Goal: Information Seeking & Learning: Find specific fact

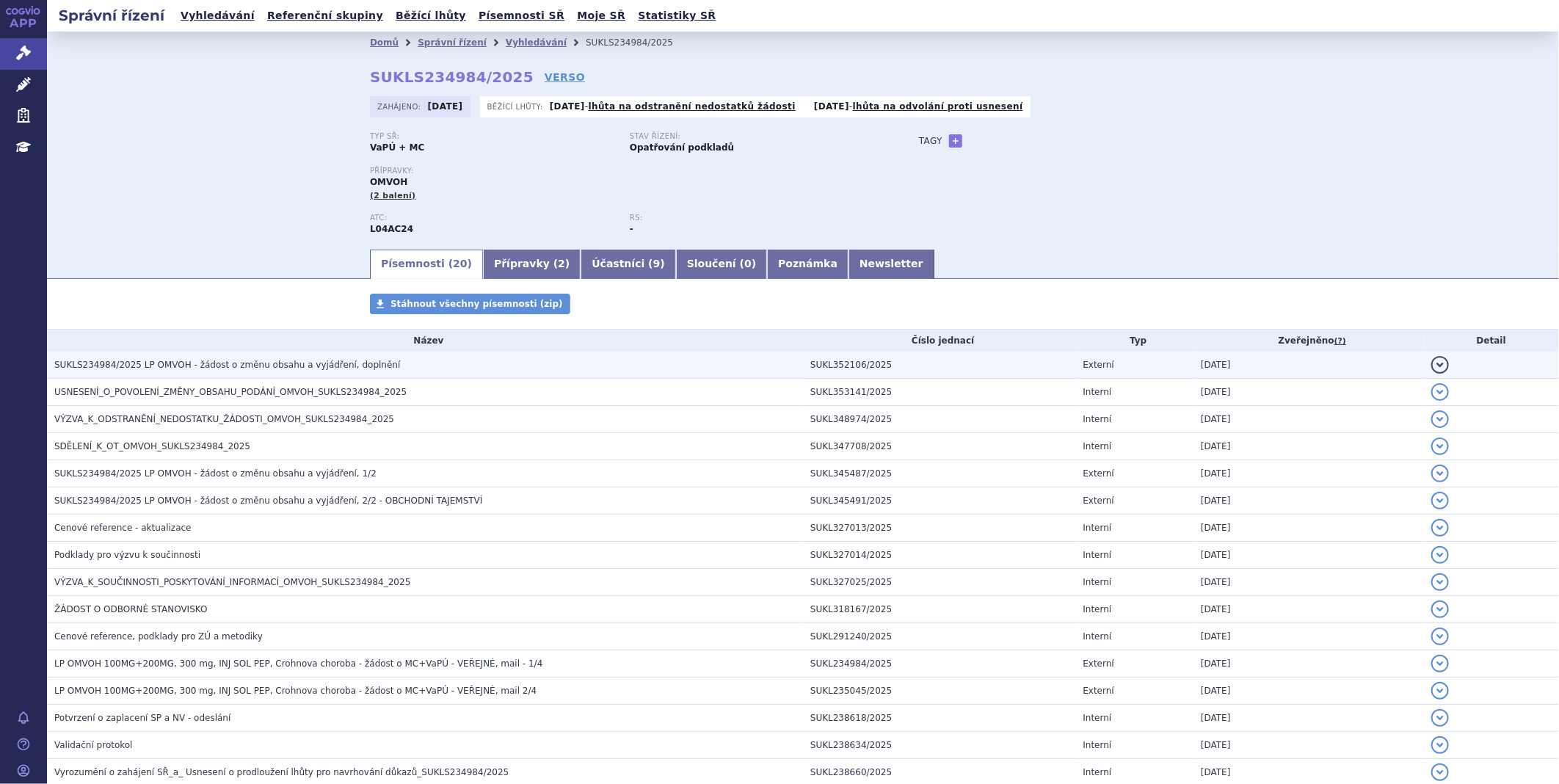
click at [240, 364] on span "SUKLS234984/2025 LP OMVOH - žádost o změnu obsahu a vyjádření, doplnění" at bounding box center [227, 364] width 346 height 10
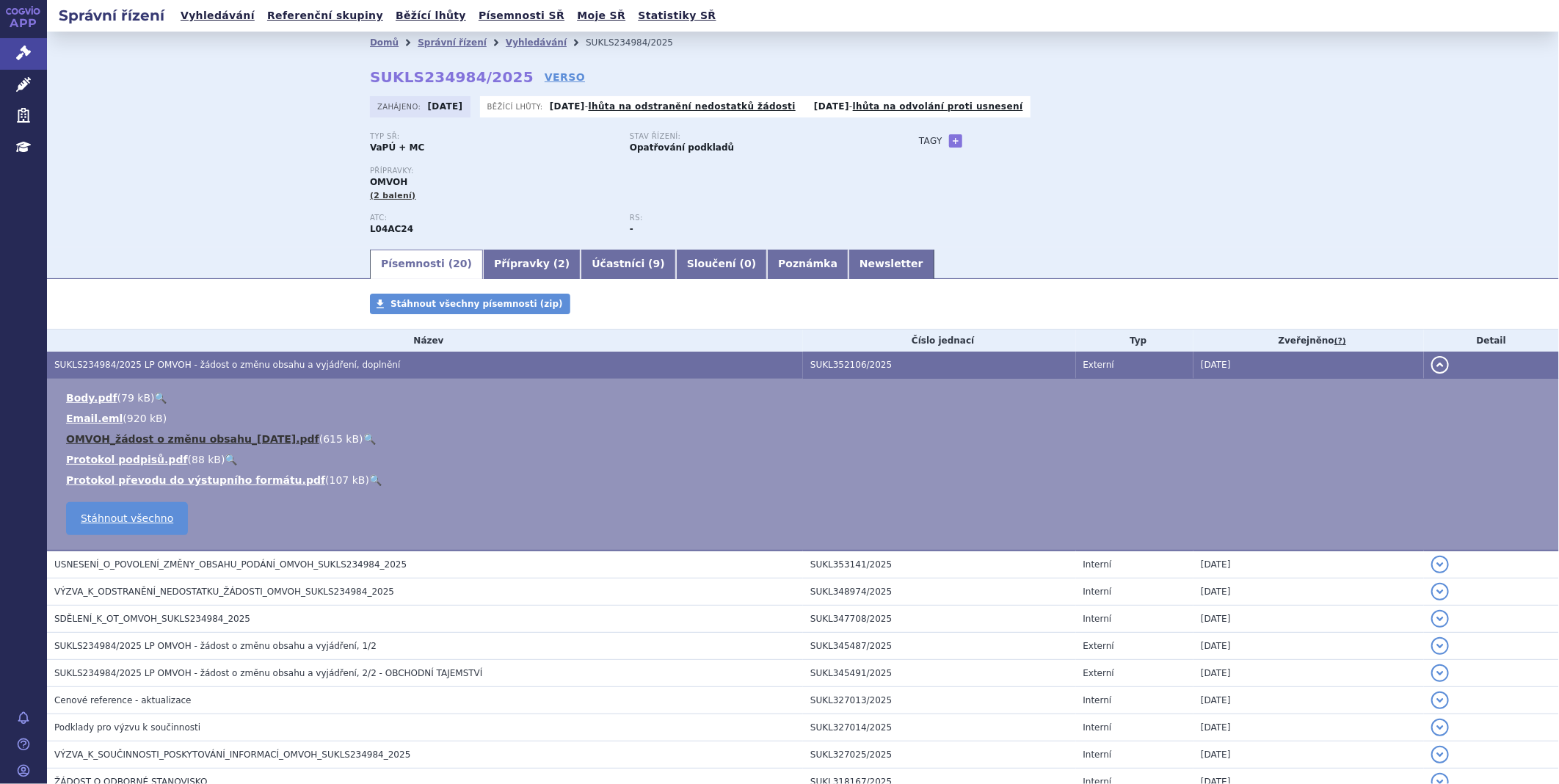
click at [196, 444] on link "OMVOH_žádost o změnu obsahu_2025-09-03.pdf" at bounding box center [193, 439] width 253 height 12
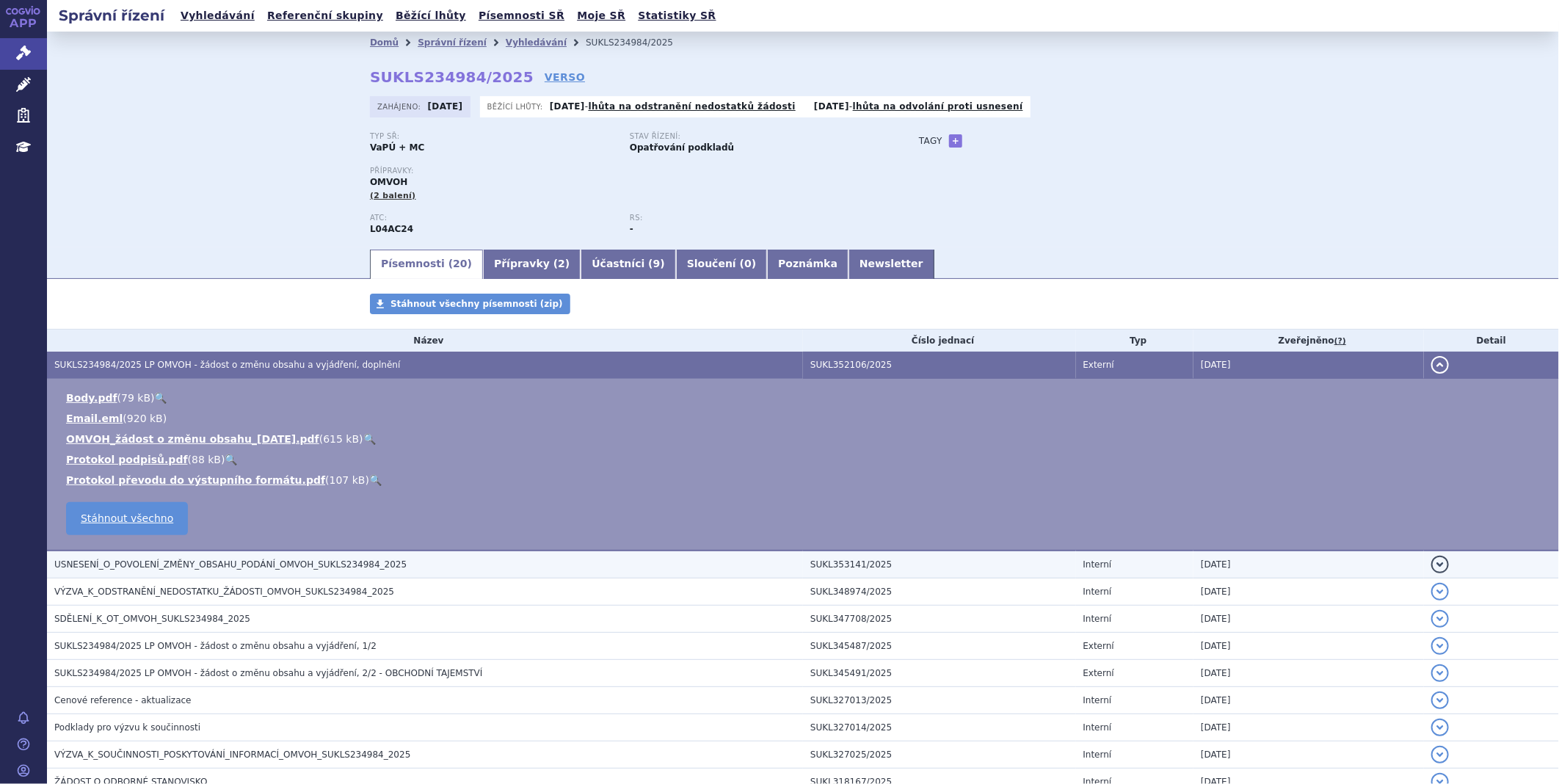
click at [202, 565] on span "USNESENÍ_O_POVOLENÍ_ZMĚNY_OBSAHU_PODÁNÍ_OMVOH_SUKLS234984_2025" at bounding box center [230, 564] width 353 height 10
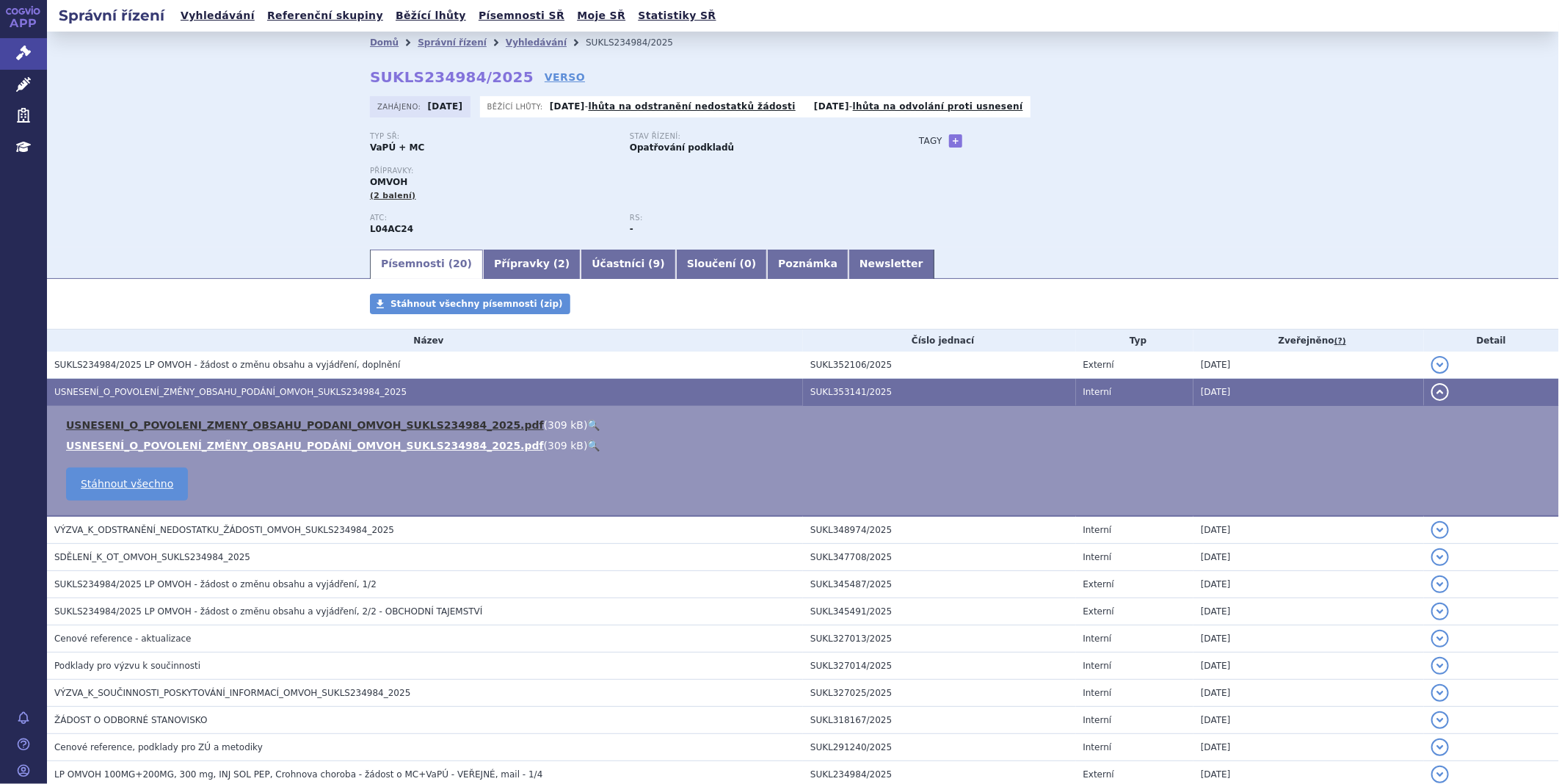
click at [298, 428] on link "USNESENI_O_POVOLENI_ZMENY_OBSAHU_PODANI_OMVOH_SUKLS234984_2025.pdf" at bounding box center [305, 425] width 478 height 12
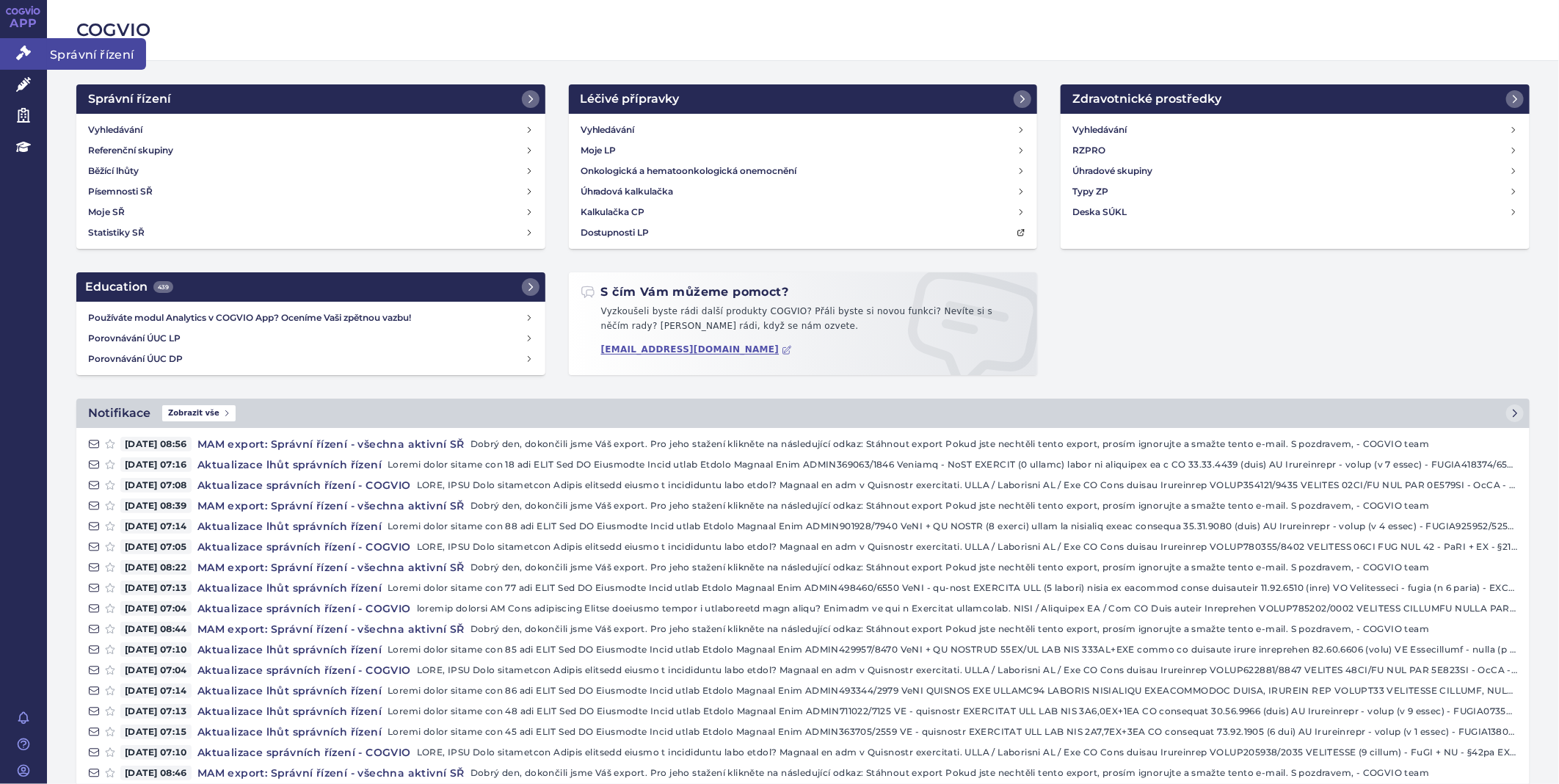
click at [33, 59] on link "Správní řízení" at bounding box center [23, 54] width 47 height 31
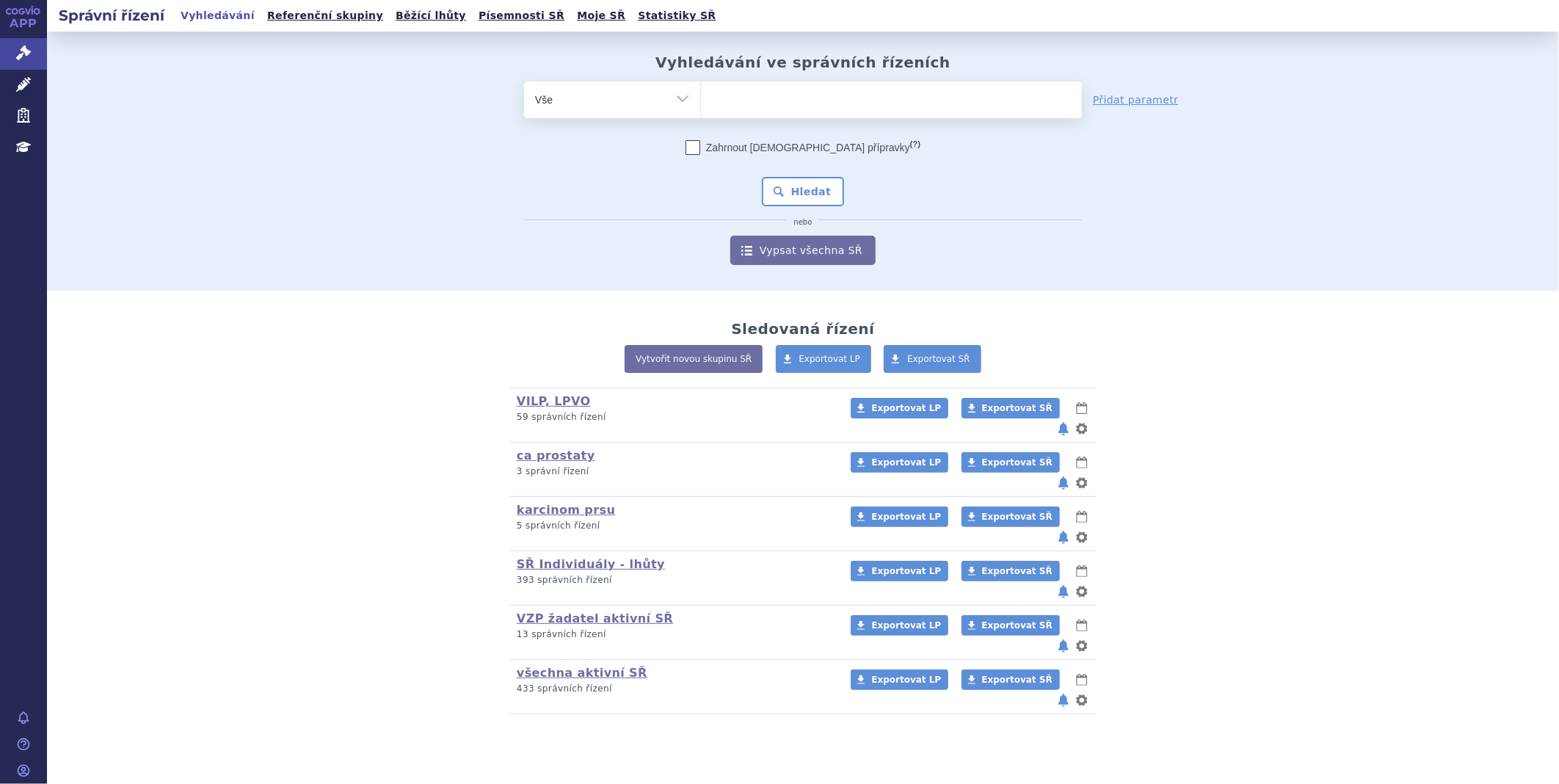
click at [724, 92] on ul at bounding box center [891, 97] width 381 height 31
click at [701, 92] on select at bounding box center [700, 99] width 1 height 37
type input "nu"
type input "nube"
type input "nubeq"
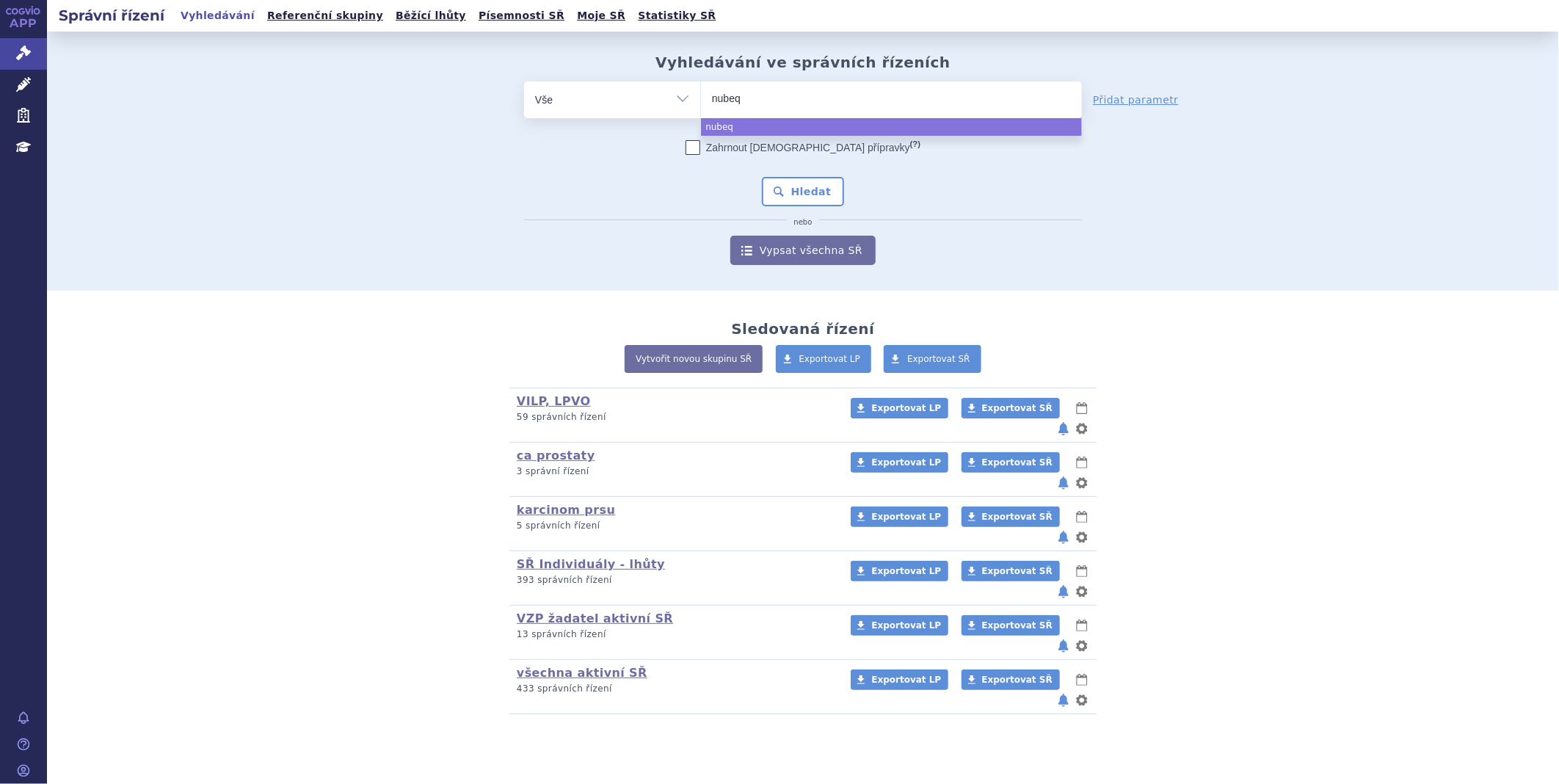
type input "nubeqa"
select select "nubeqa"
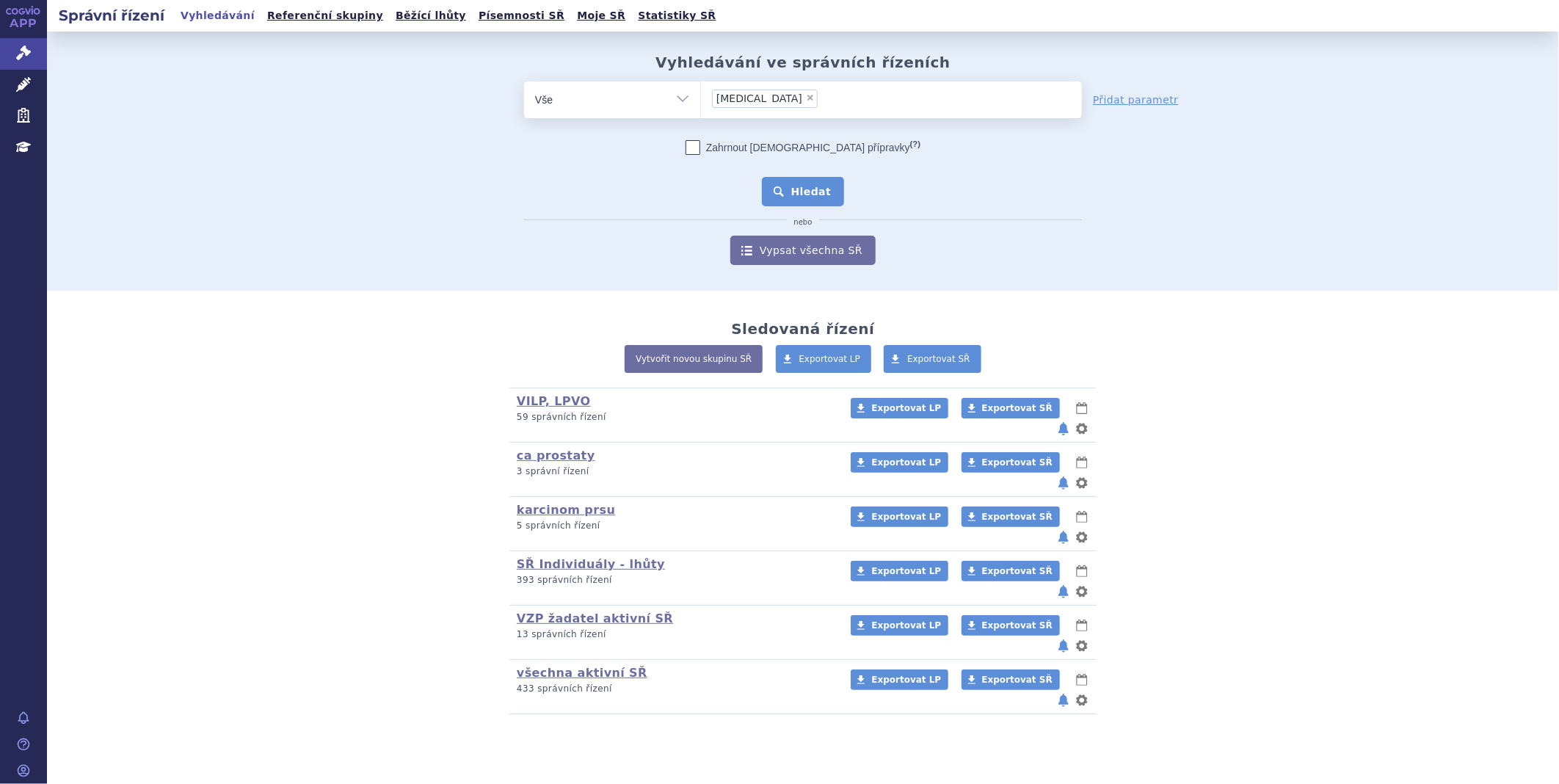
click at [813, 181] on button "Hledat" at bounding box center [804, 191] width 83 height 30
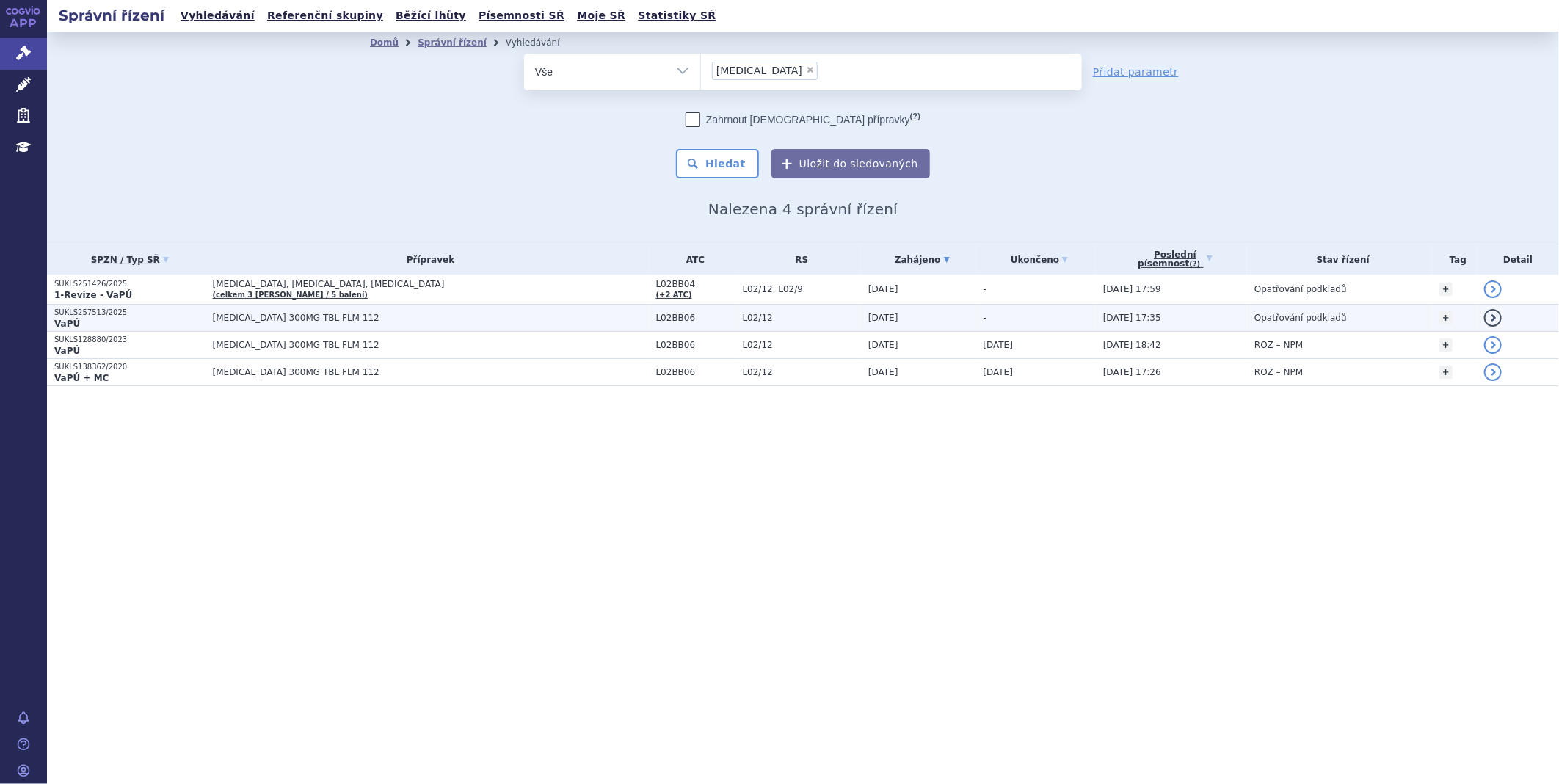
drag, startPoint x: 95, startPoint y: 282, endPoint x: 78, endPoint y: 324, distance: 45.3
click at [78, 324] on p "VaPÚ" at bounding box center [130, 324] width 151 height 12
click at [74, 312] on p "SUKLS257513/2025" at bounding box center [130, 313] width 151 height 10
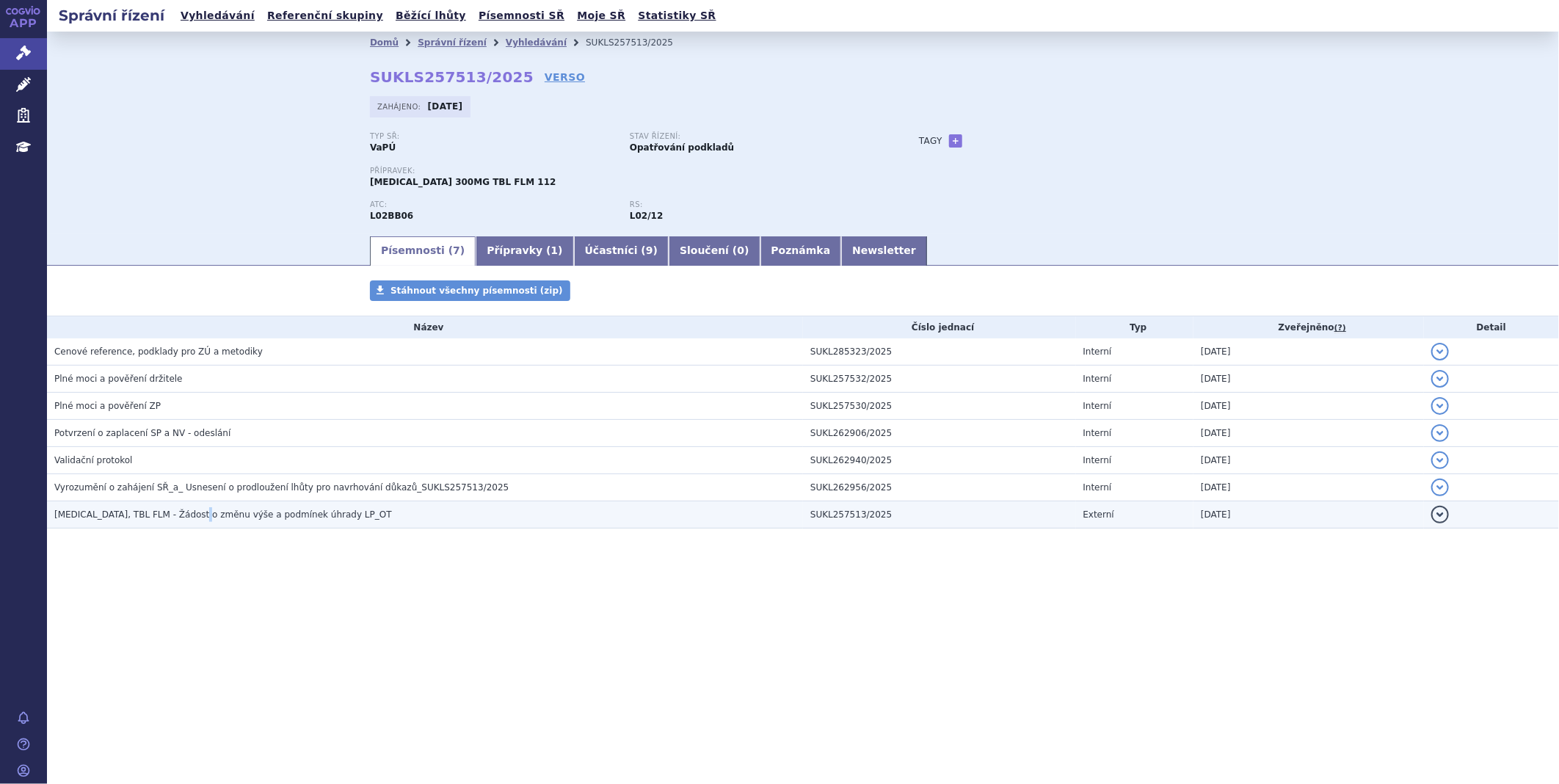
click at [197, 509] on h3 "NUBEQA, TBL FLM - Žádost o změnu výše a podmínek úhrady LP_OT" at bounding box center [428, 514] width 748 height 14
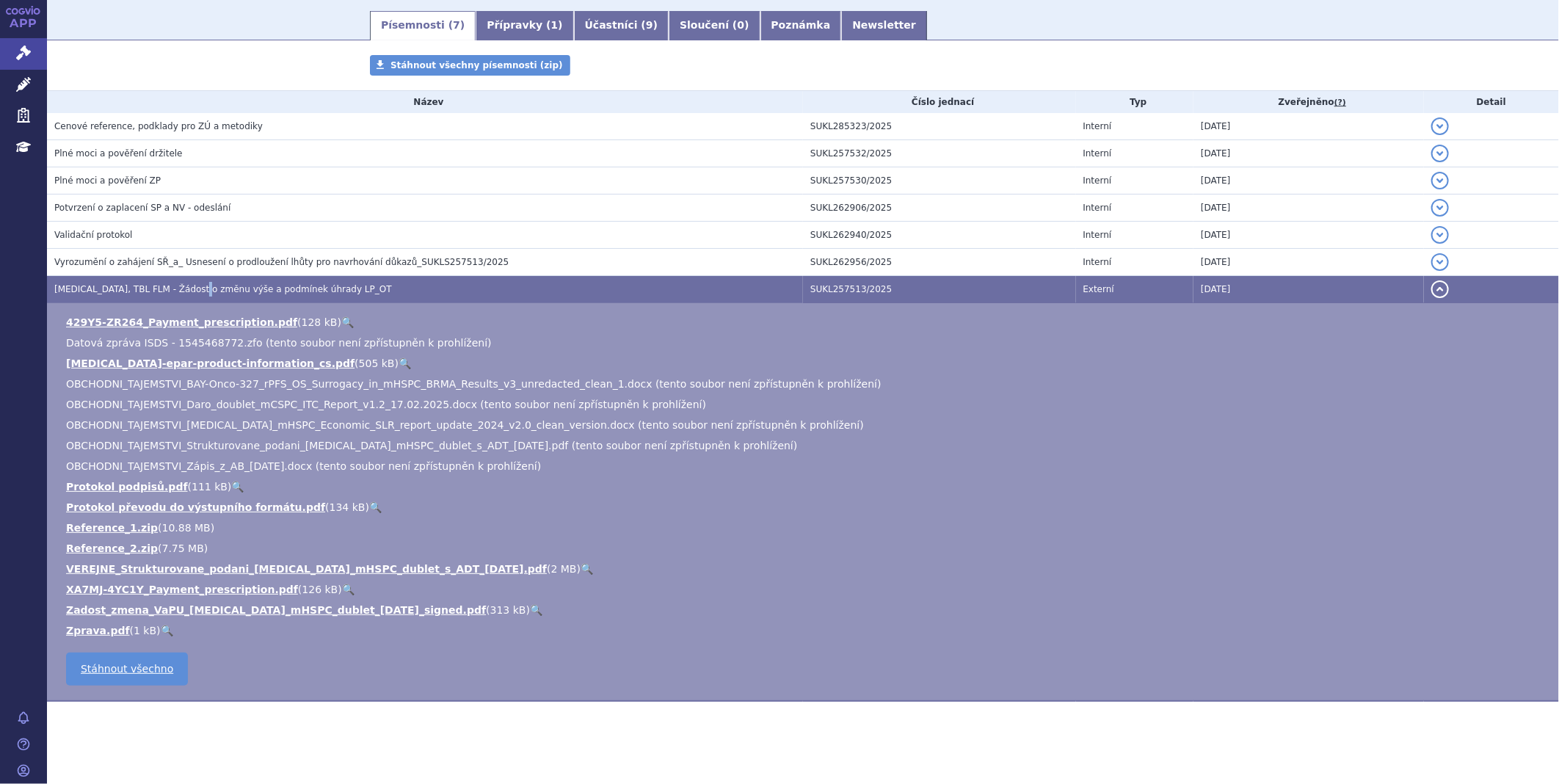
scroll to position [232, 0]
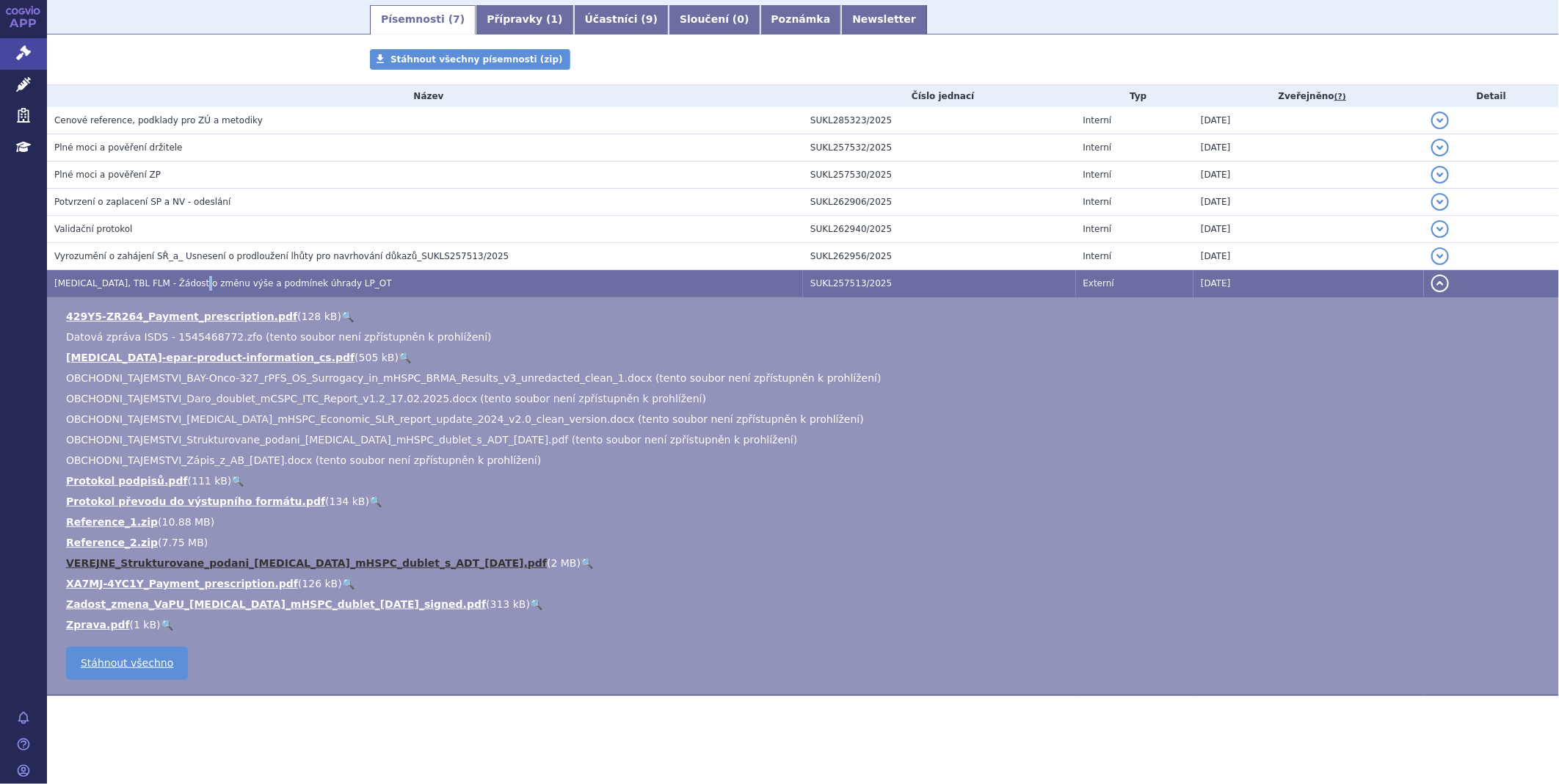
click at [217, 563] on link "VEREJNE_Strukturovane_podani_[MEDICAL_DATA]_mHSPC_dublet_s_ADT_[DATE].pdf" at bounding box center [307, 563] width 481 height 12
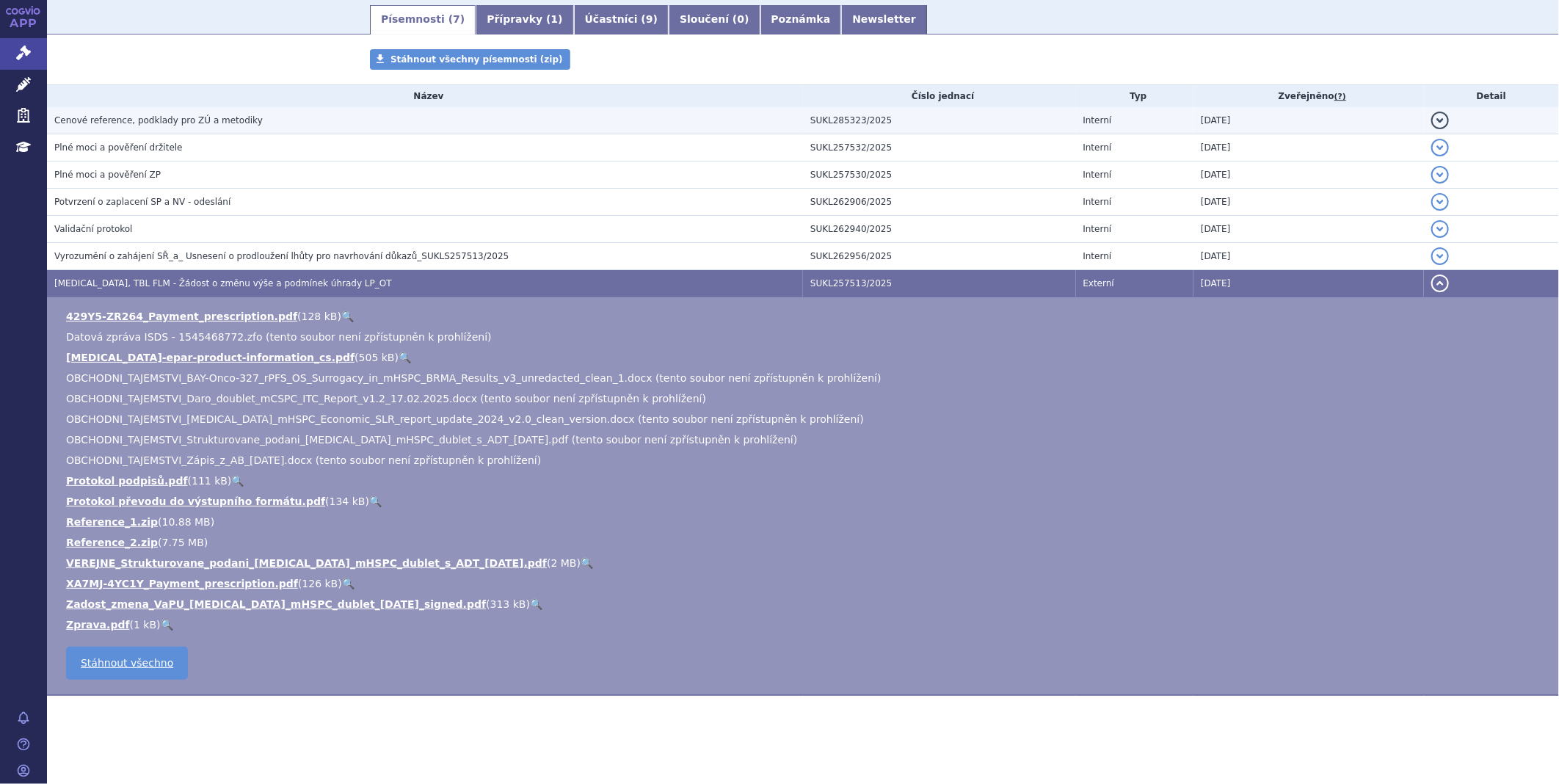
click at [215, 120] on span "Cenové reference, podklady pro ZÚ a metodiky" at bounding box center [158, 121] width 208 height 10
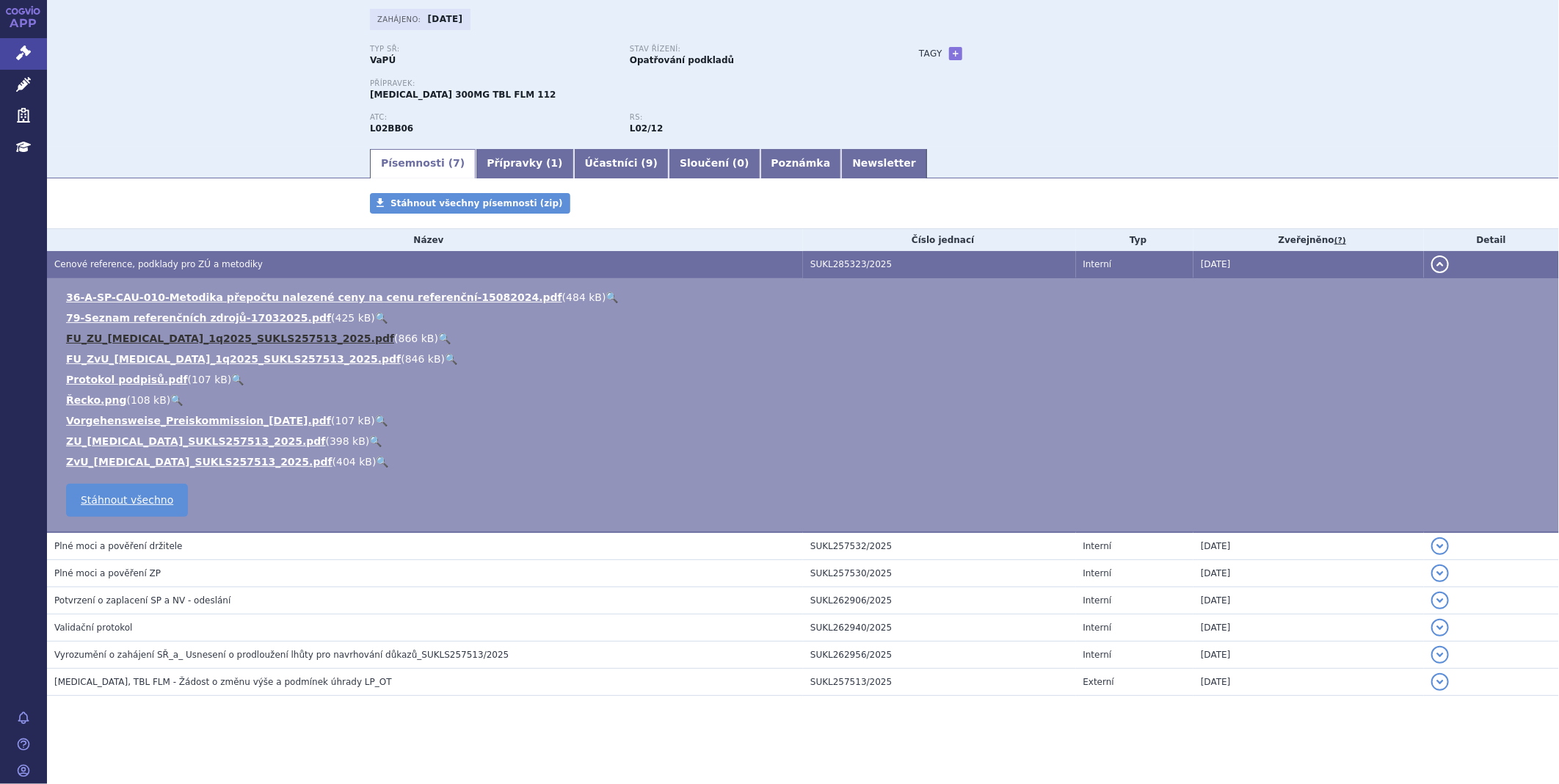
click at [177, 340] on link "FU_ZU_[MEDICAL_DATA]_1q2025_SUKLS257513_2025.pdf" at bounding box center [230, 338] width 328 height 12
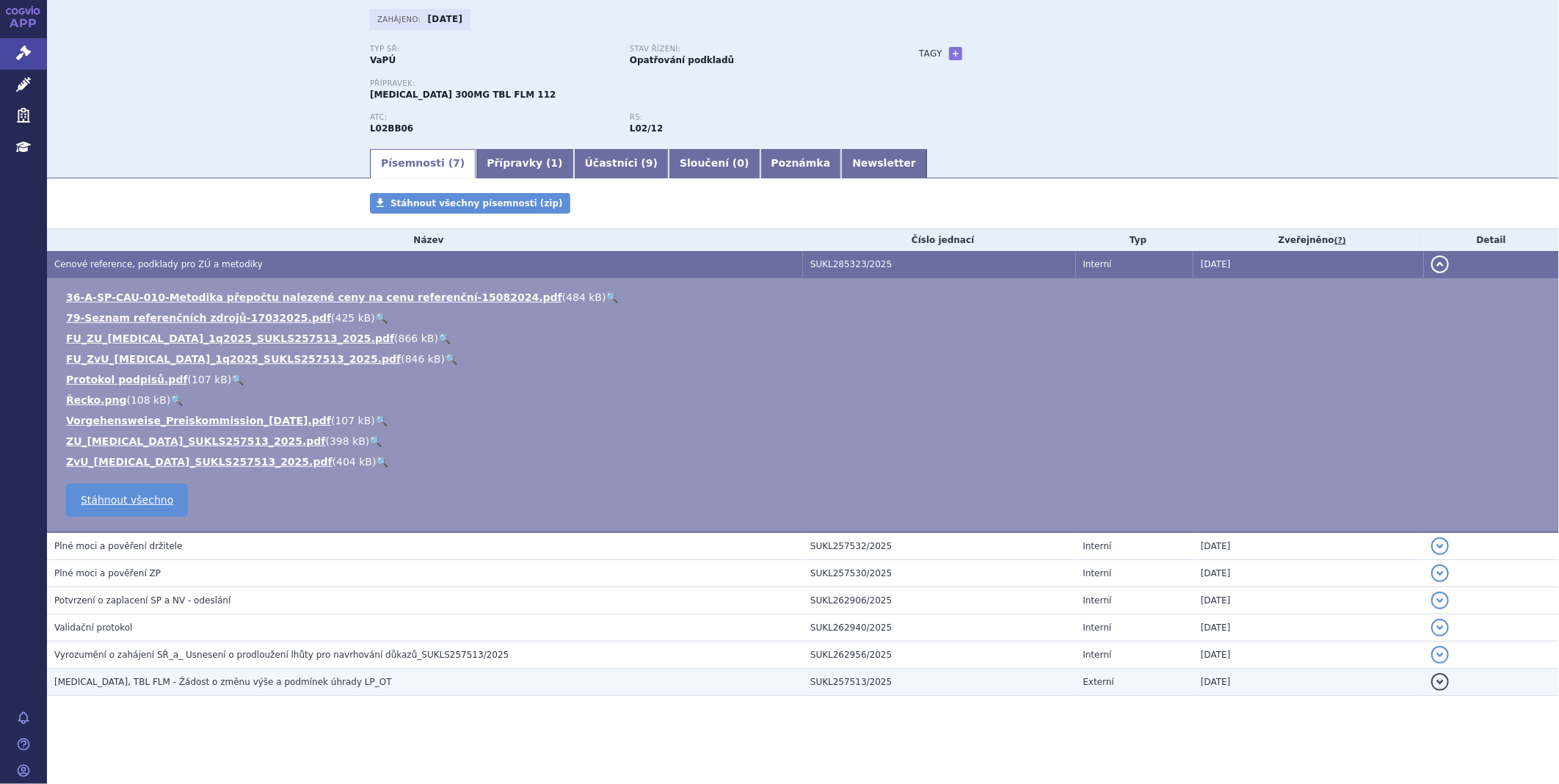
click at [192, 678] on span "[MEDICAL_DATA], TBL FLM - Žádost o změnu výše a podmínek úhrady LP_OT" at bounding box center [223, 682] width 337 height 10
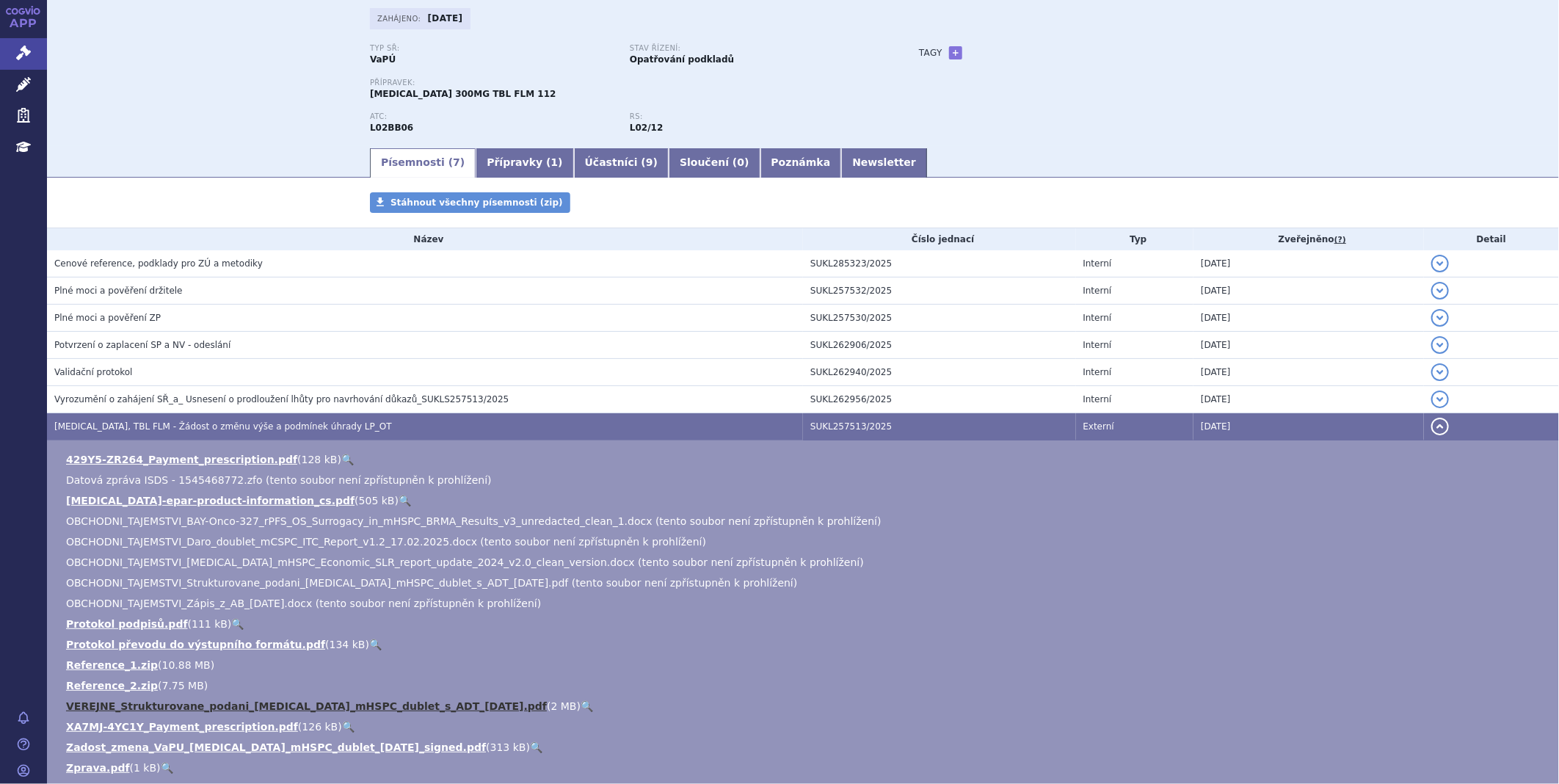
click at [191, 708] on link "VEREJNE_Strukturovane_podani_[MEDICAL_DATA]_mHSPC_dublet_s_ADT_[DATE].pdf" at bounding box center [307, 706] width 481 height 12
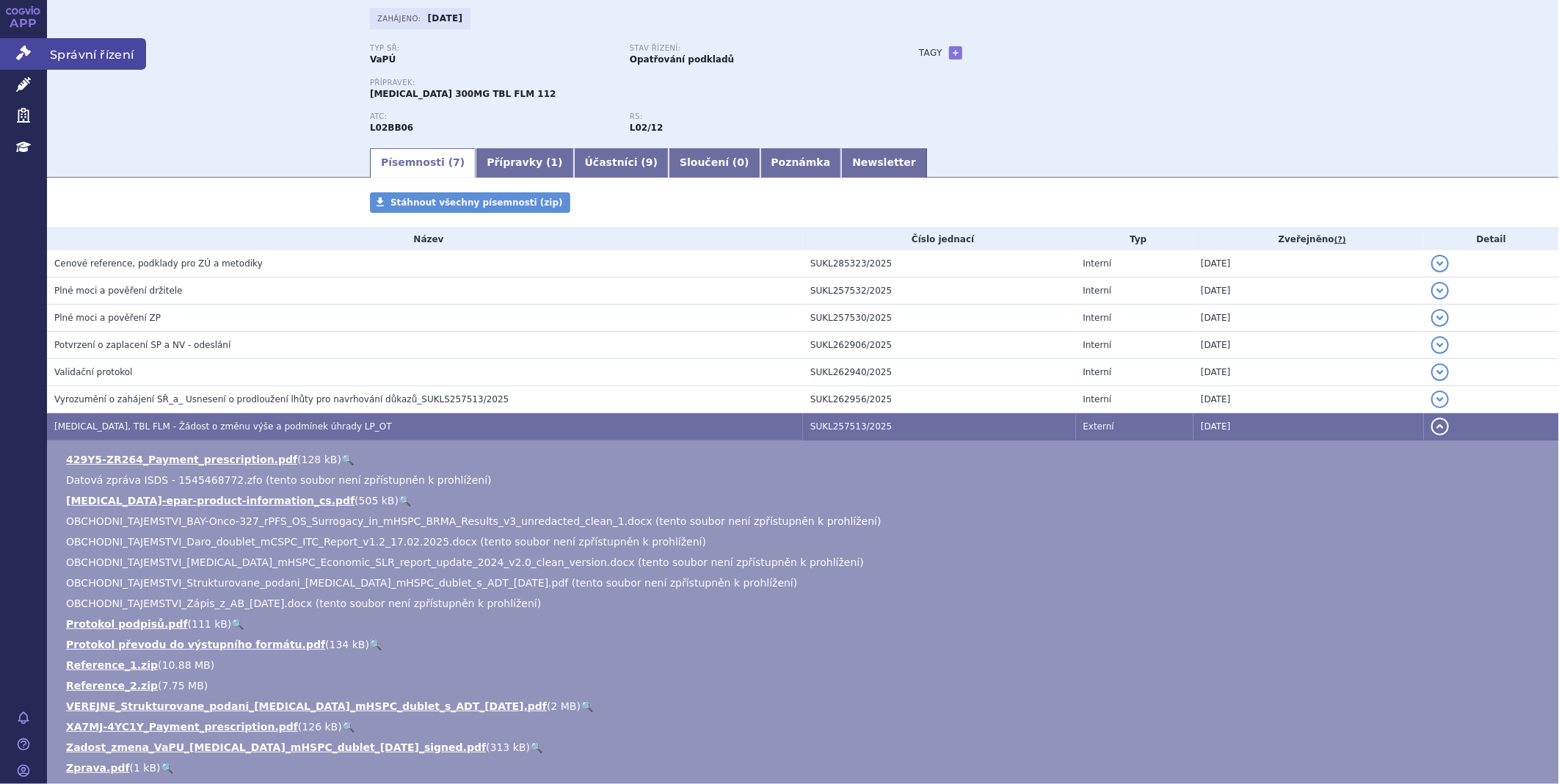
click at [28, 54] on icon at bounding box center [23, 53] width 14 height 14
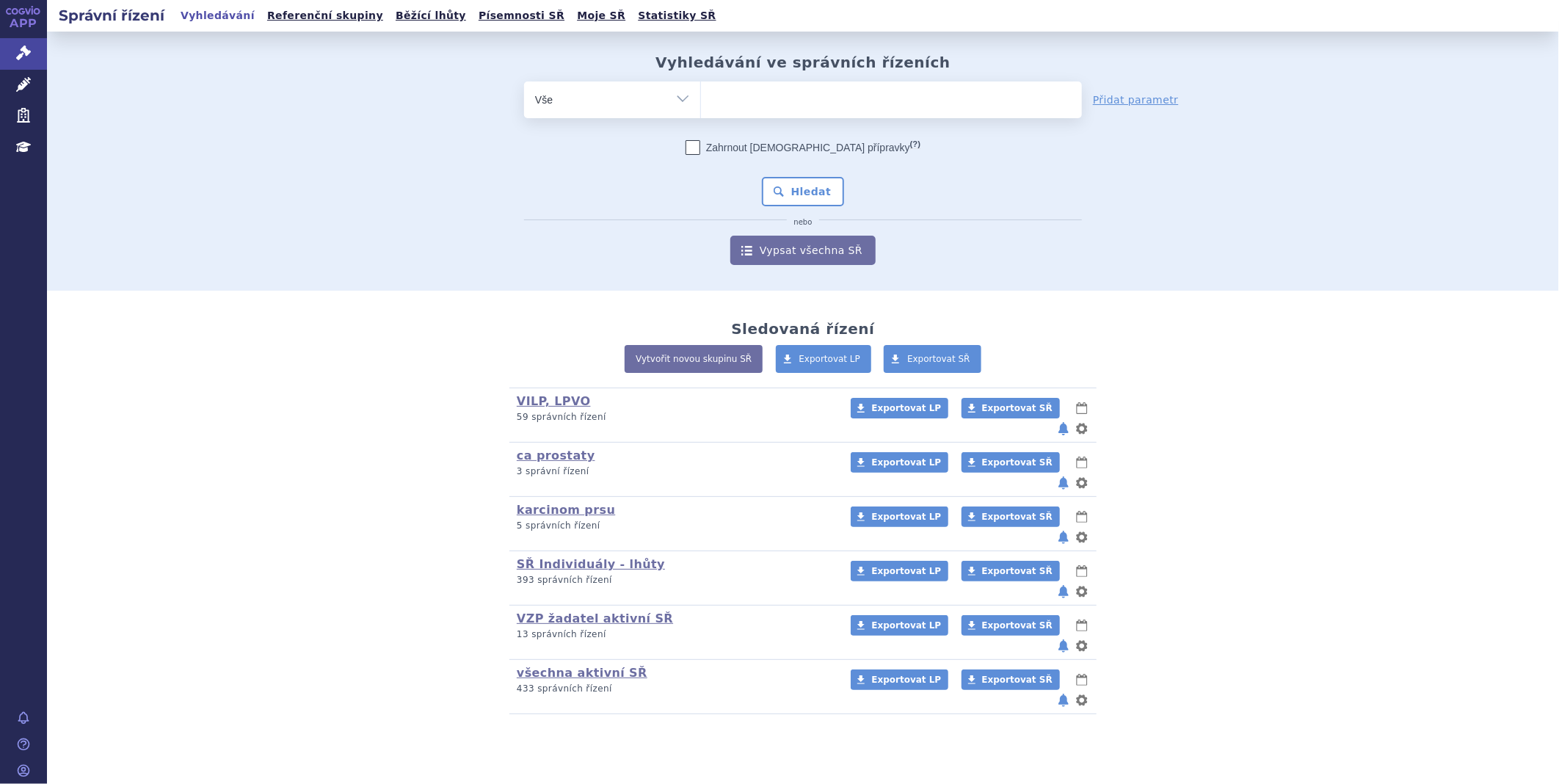
click at [754, 100] on ul at bounding box center [891, 97] width 381 height 31
click at [701, 100] on select at bounding box center [700, 99] width 1 height 37
type input "da"
type input "dar"
type input "daro"
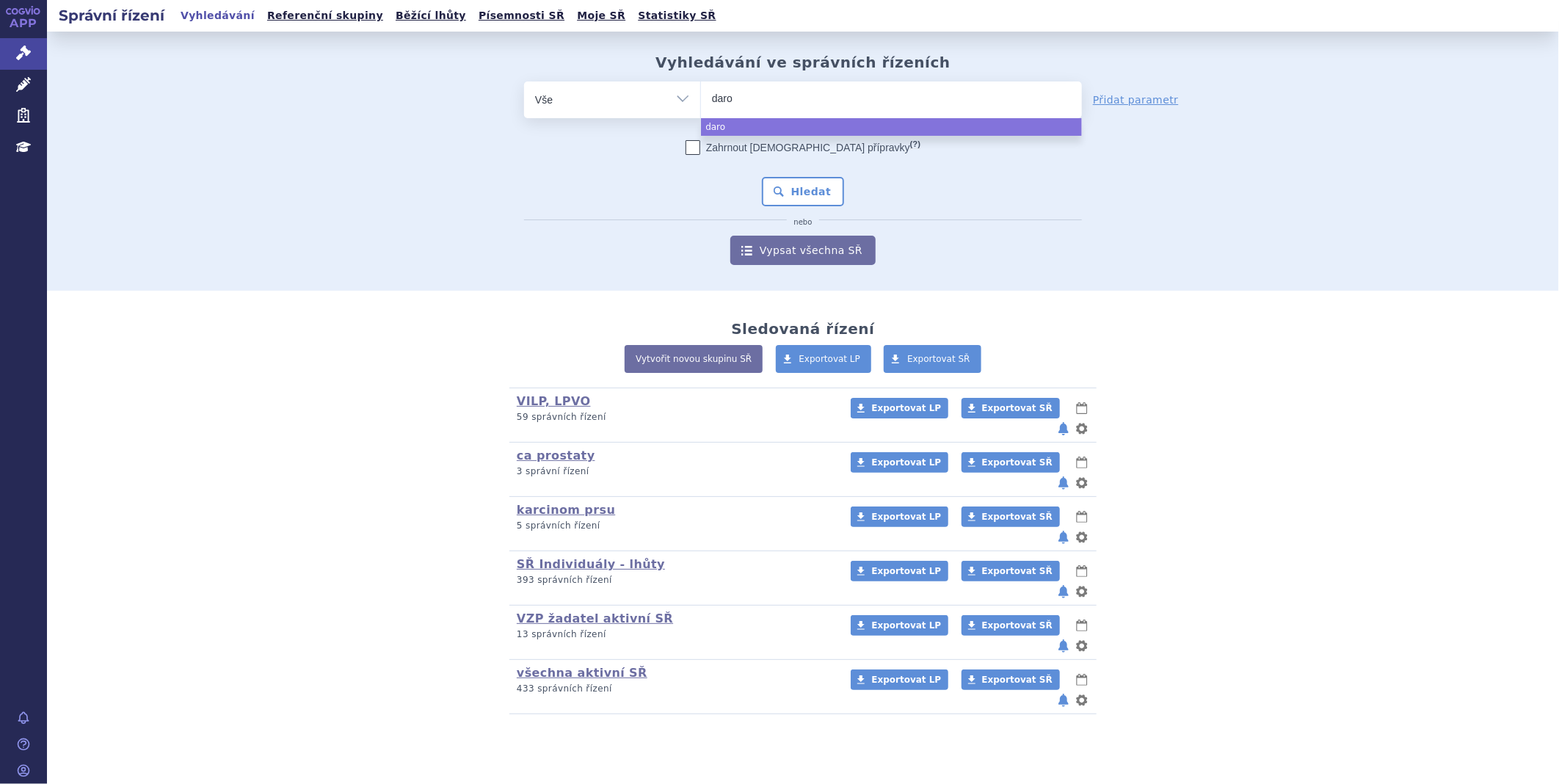
type input "darol"
type input "darolu"
type input "darolut"
type input "daroluta"
type input "darolutam"
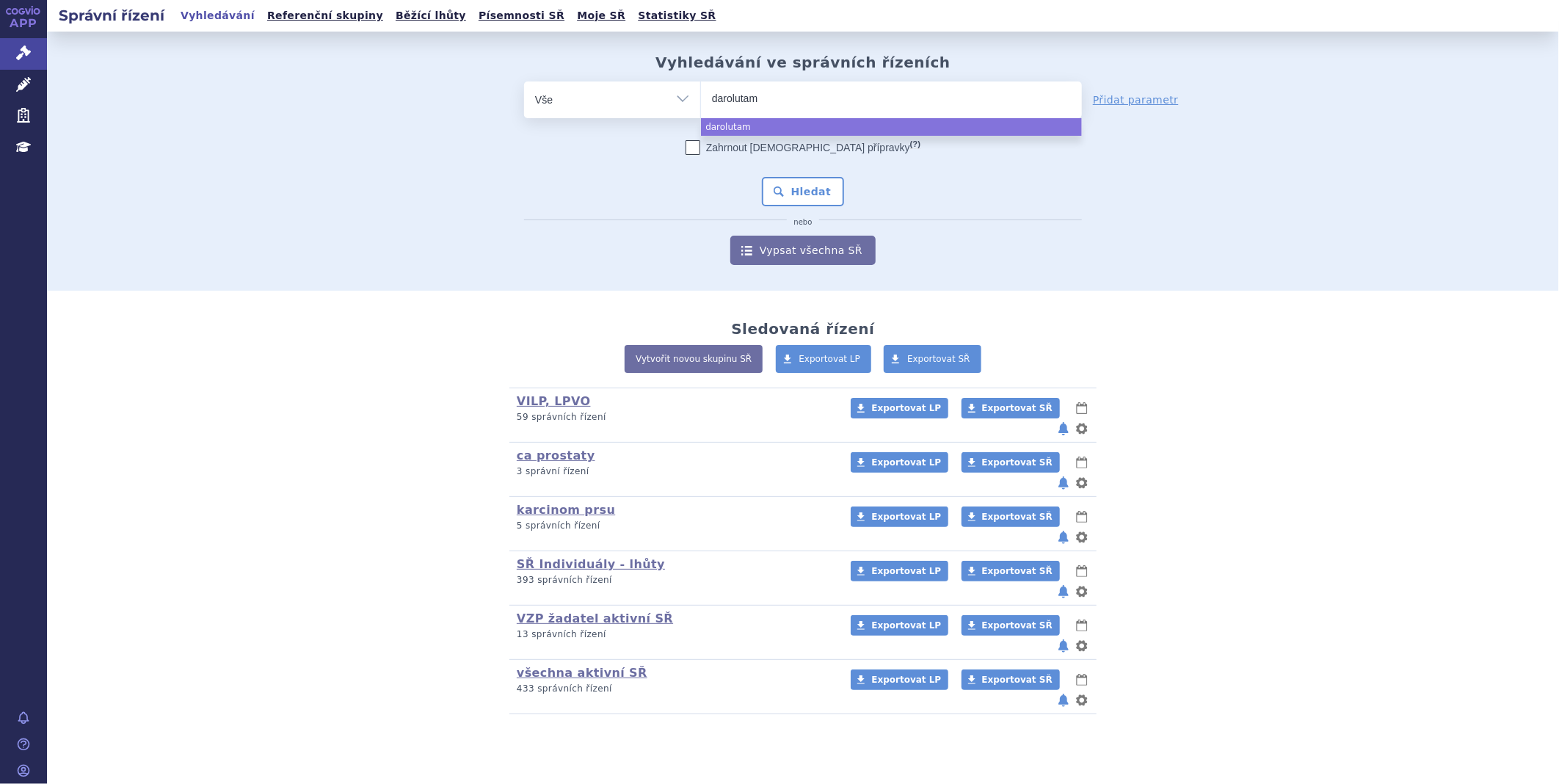
type input "darolutami"
type input "darolutamid"
select select "darolutamid"
click at [813, 192] on button "Hledat" at bounding box center [804, 191] width 83 height 30
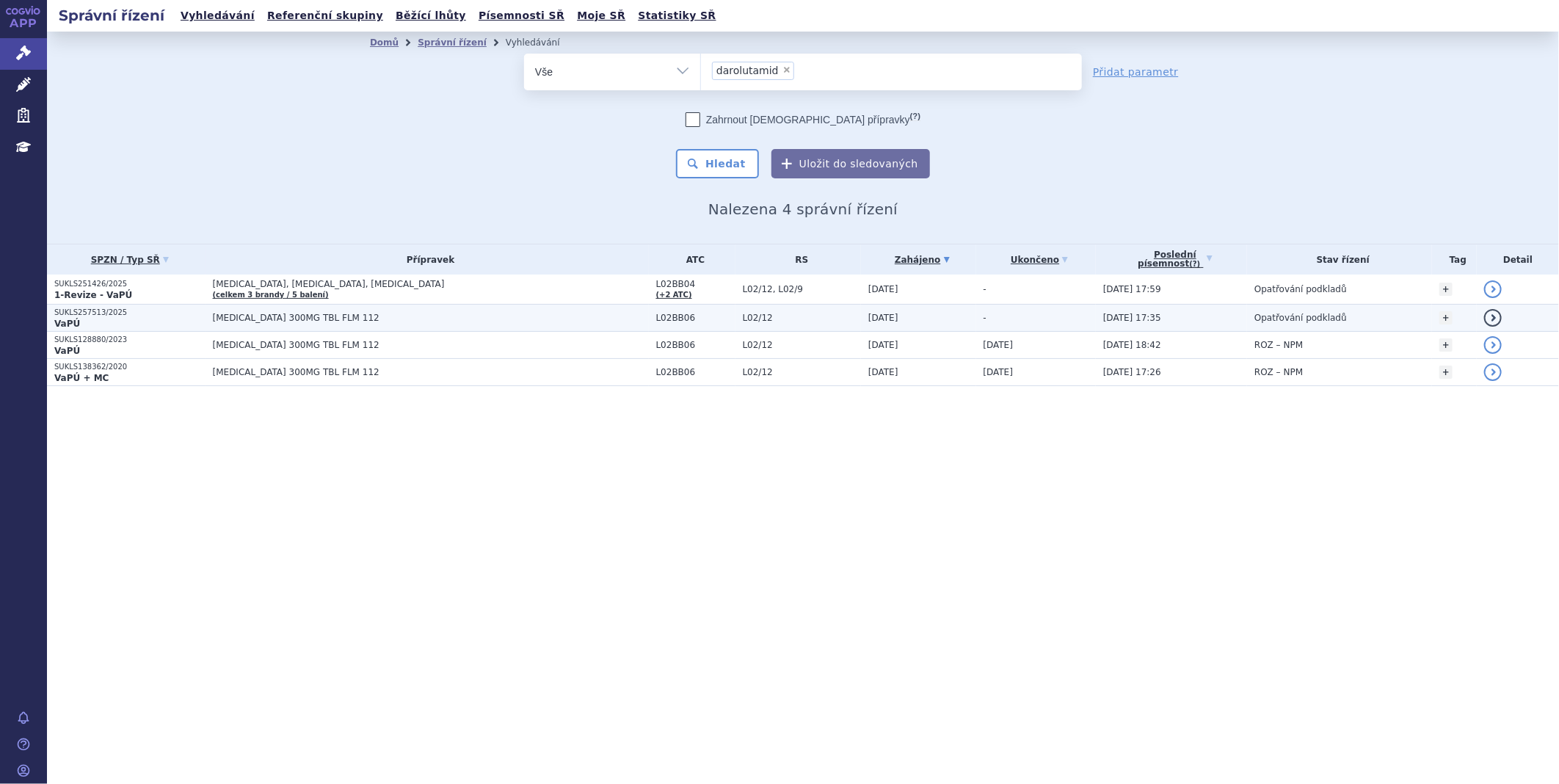
click at [301, 316] on span "[MEDICAL_DATA] 300MG TBL FLM 112" at bounding box center [397, 318] width 367 height 10
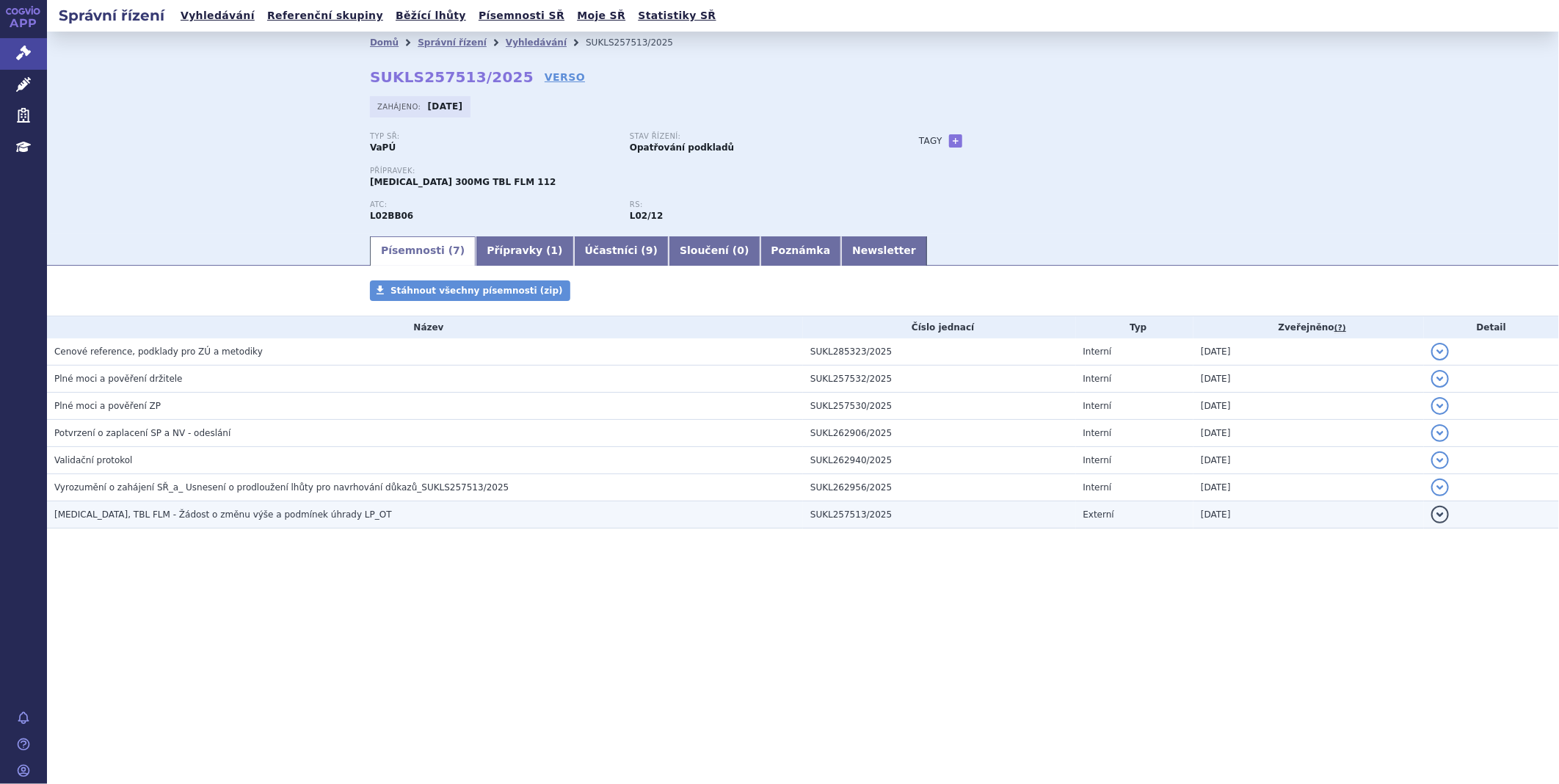
click at [198, 516] on span "[MEDICAL_DATA], TBL FLM - Žádost o změnu výše a podmínek úhrady LP_OT" at bounding box center [223, 515] width 337 height 10
